Goal: Navigation & Orientation: Find specific page/section

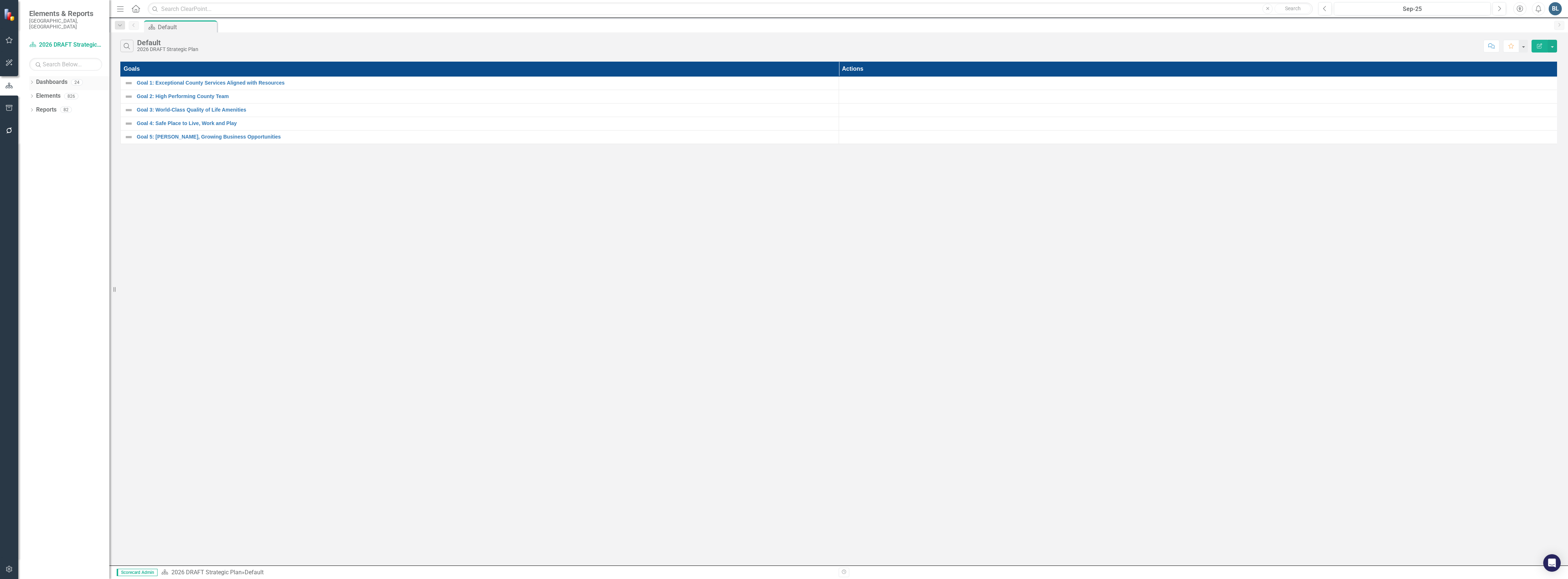
click at [30, 81] on icon "Dropdown" at bounding box center [32, 83] width 5 height 4
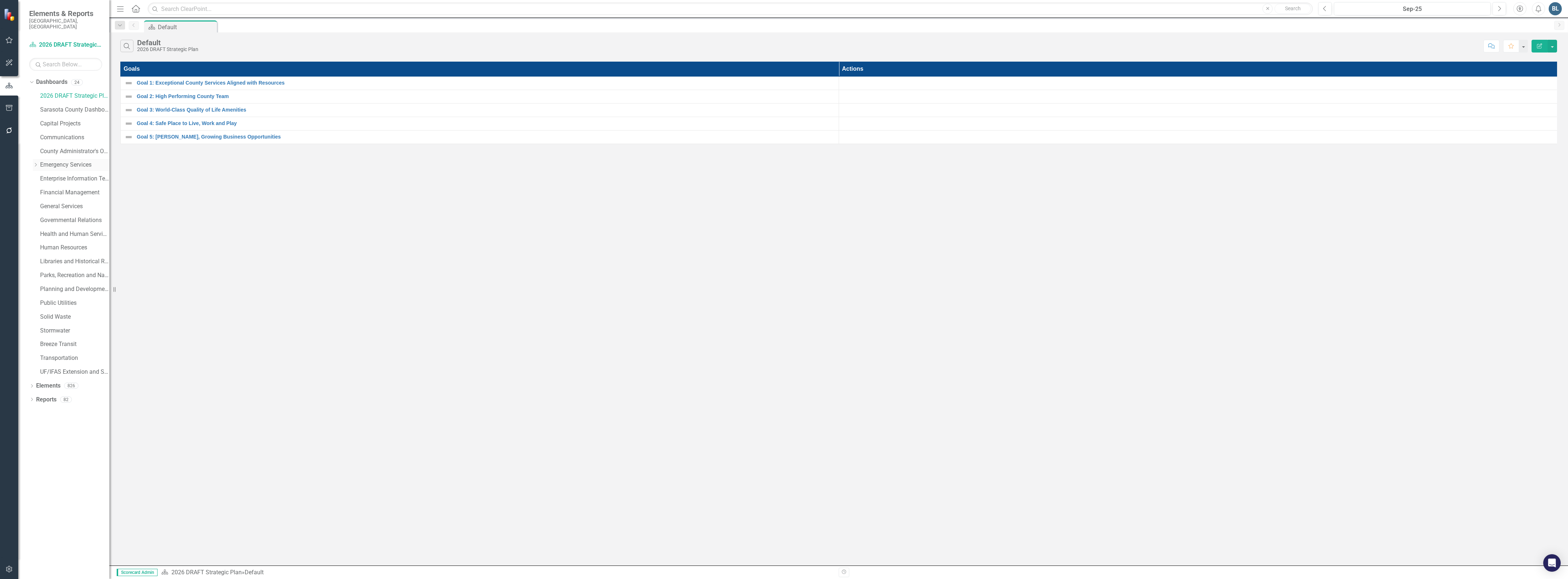
click at [36, 163] on icon "Dropdown" at bounding box center [35, 164] width 5 height 4
click at [66, 189] on link "Fire Department" at bounding box center [79, 193] width 62 height 9
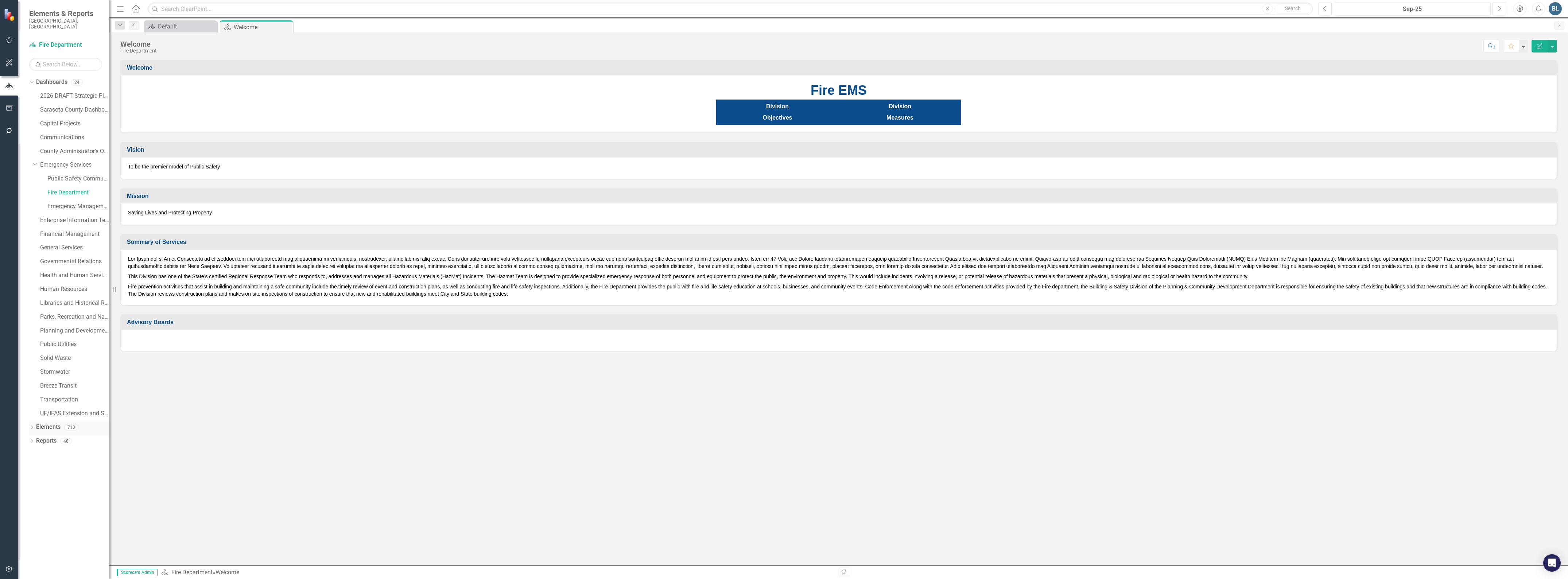
click at [47, 423] on link "Elements" at bounding box center [48, 427] width 24 height 9
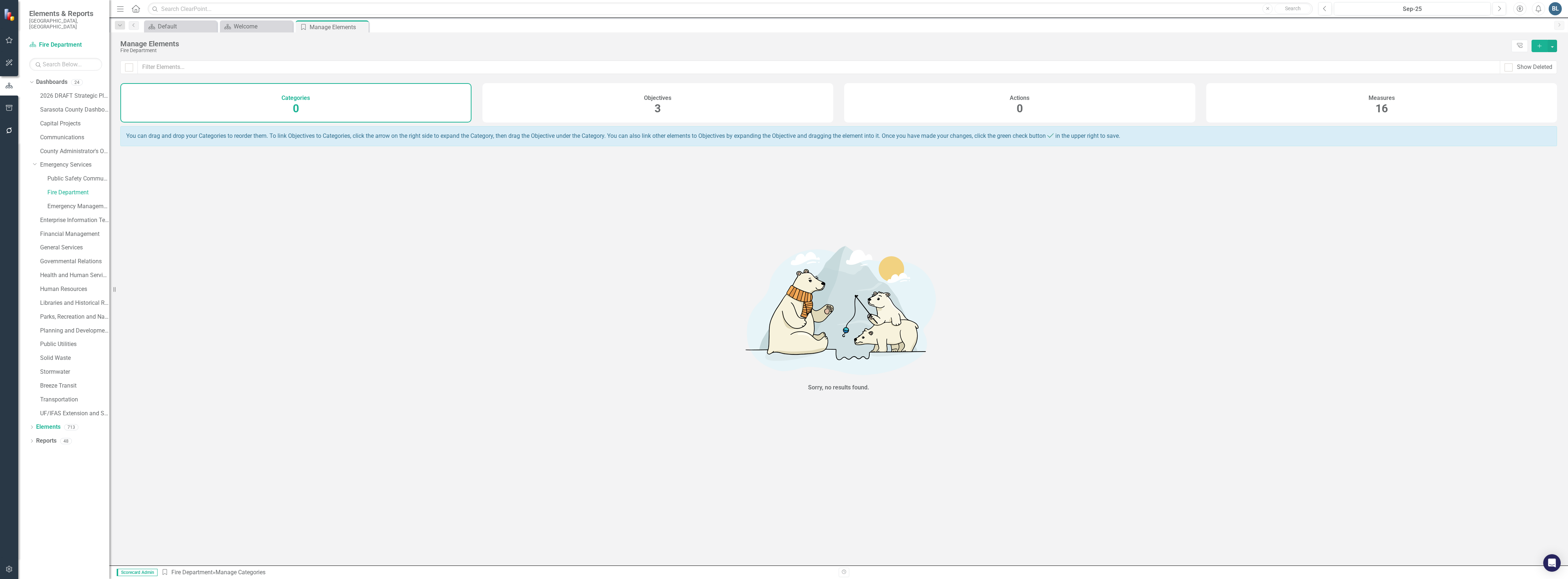
click at [1386, 97] on h4 "Measures" at bounding box center [1381, 98] width 26 height 7
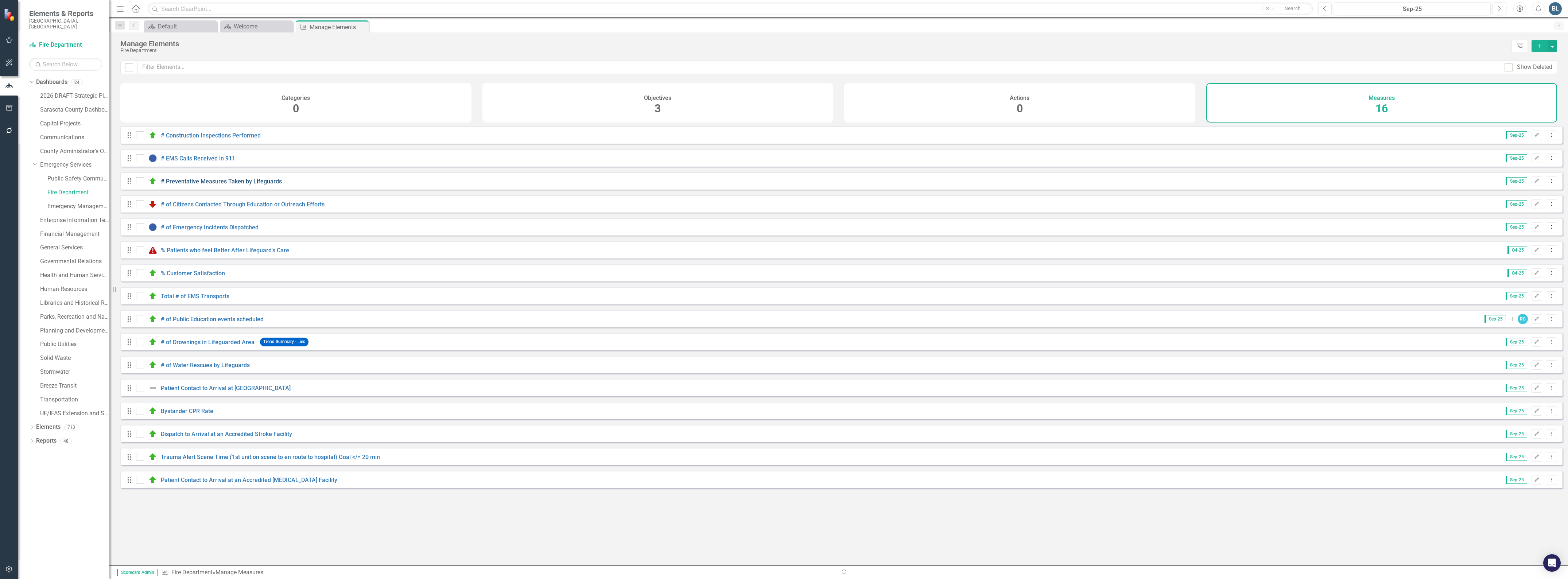
click at [179, 185] on link "# Preventative Measures Taken by Lifeguards" at bounding box center [221, 181] width 121 height 7
